Goal: Task Accomplishment & Management: Use online tool/utility

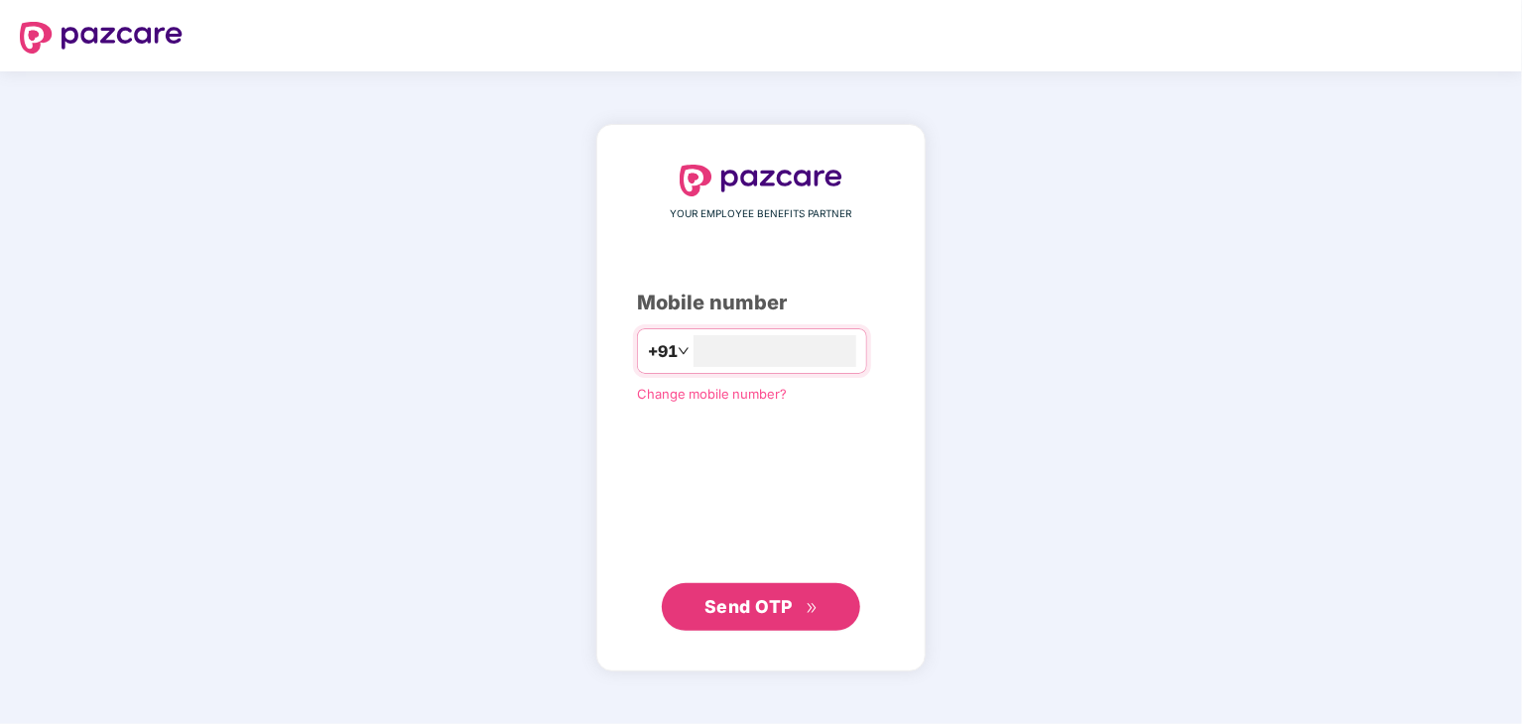
type input "**********"
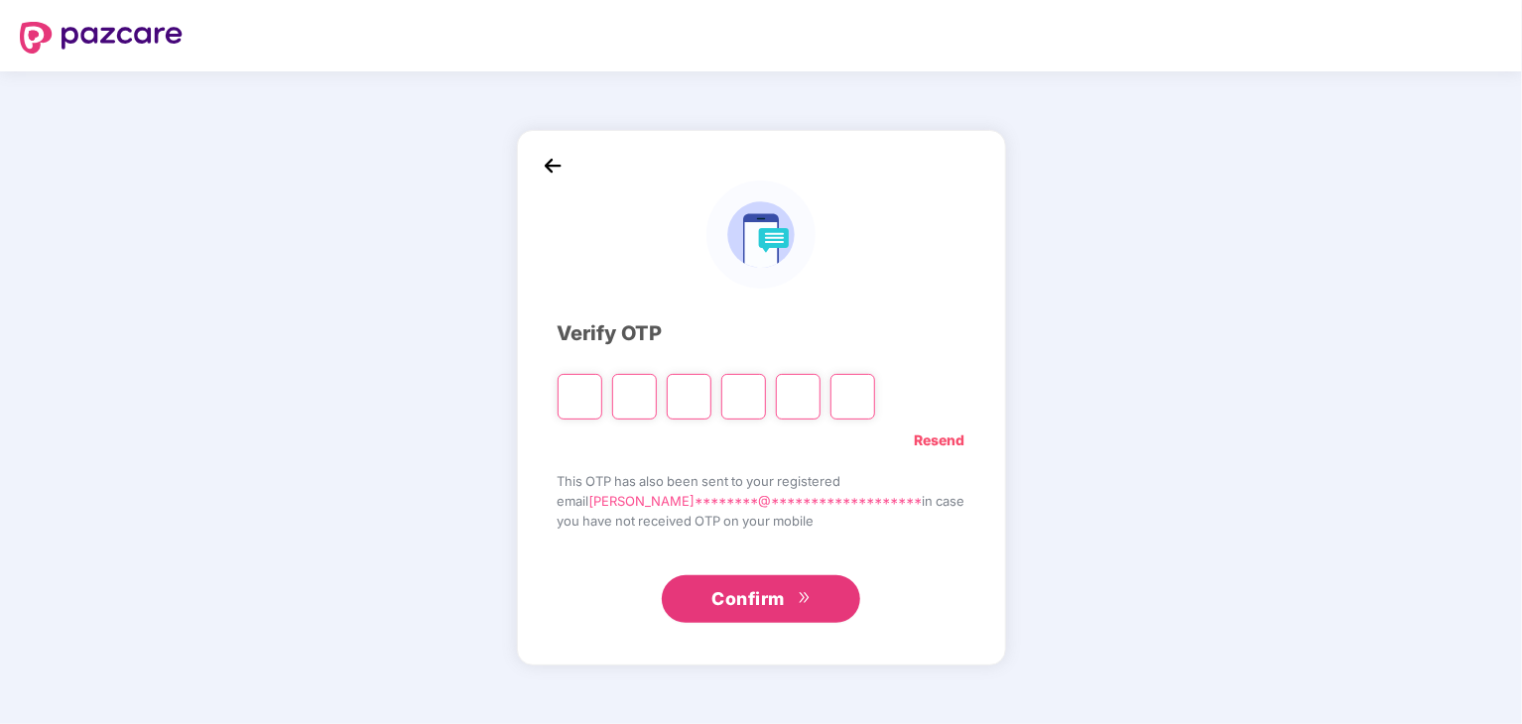
type input "*"
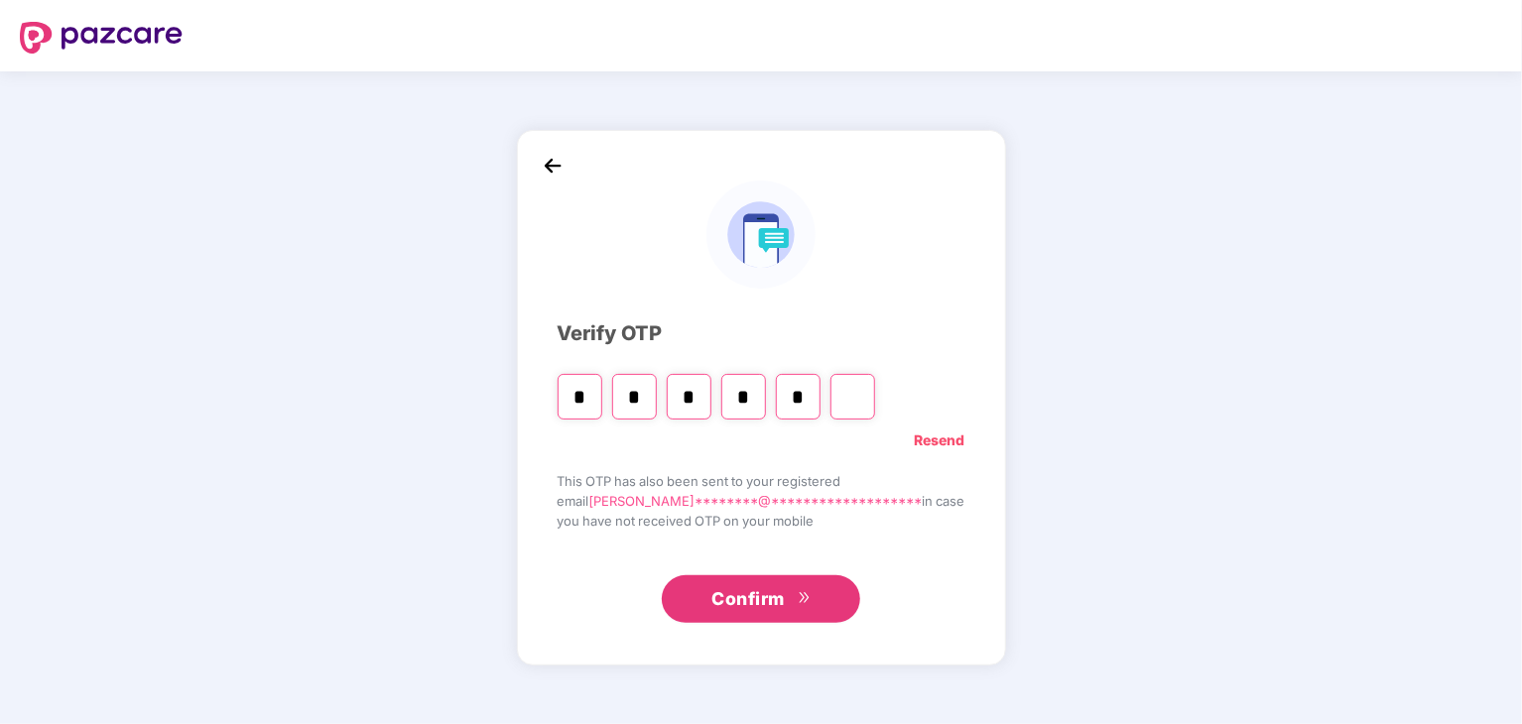
type input "*"
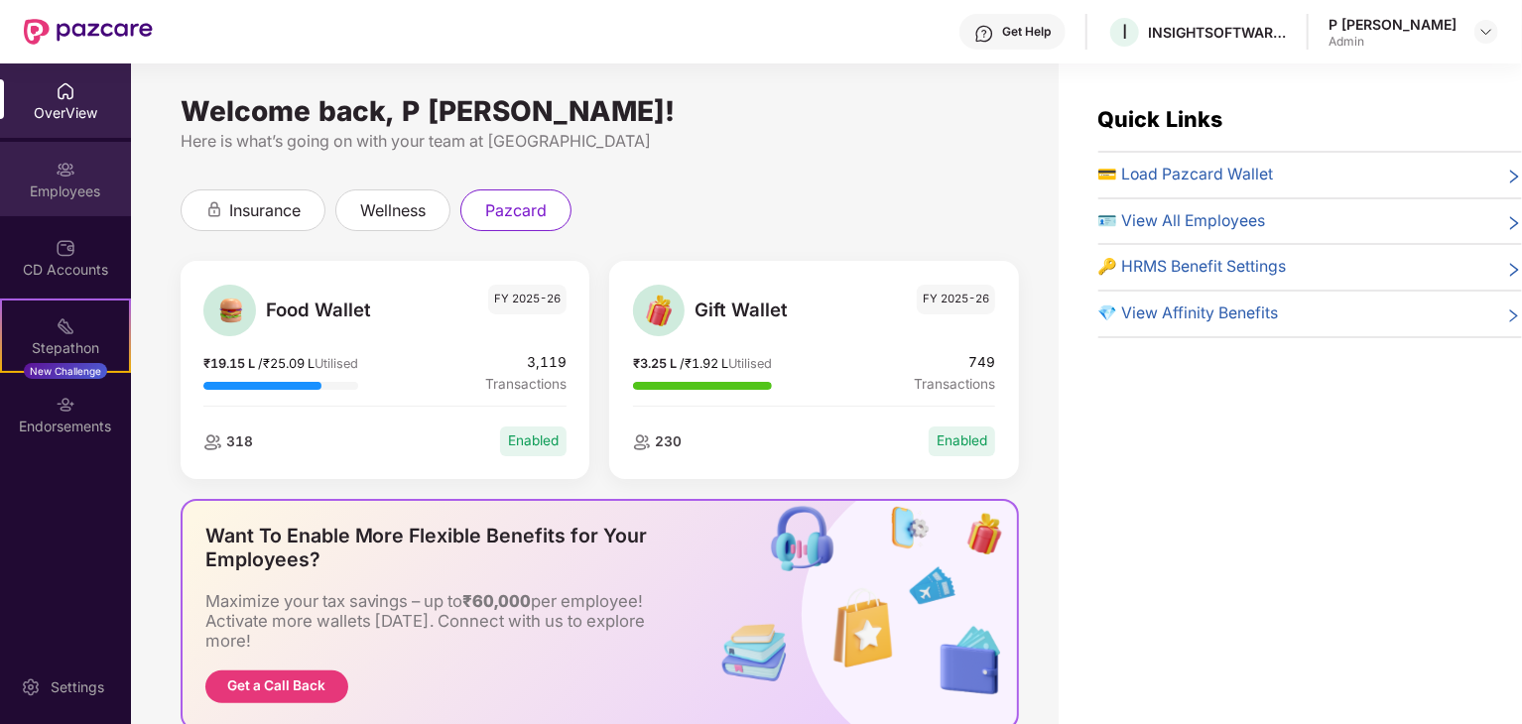
click at [83, 193] on div "Employees" at bounding box center [65, 192] width 131 height 20
